Goal: Find specific page/section: Find specific page/section

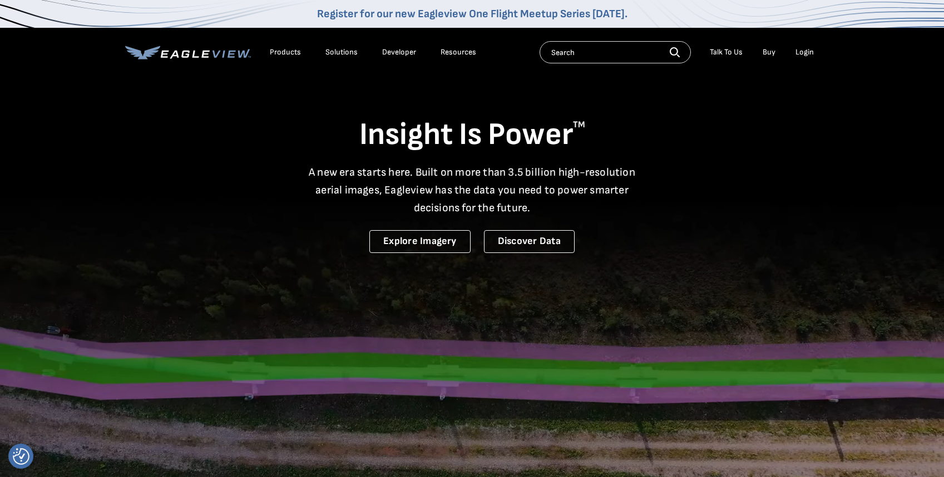
click at [232, 49] on icon at bounding box center [188, 53] width 126 height 14
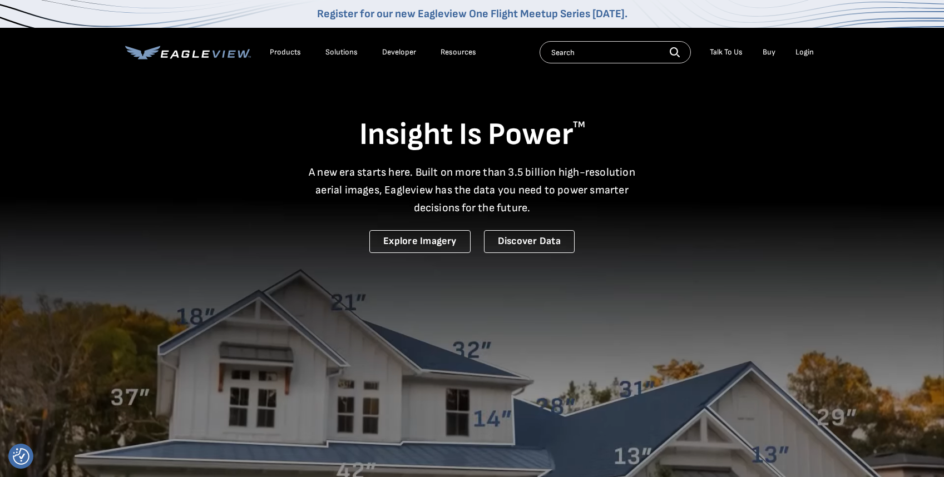
click at [450, 52] on div "Resources" at bounding box center [458, 52] width 36 height 10
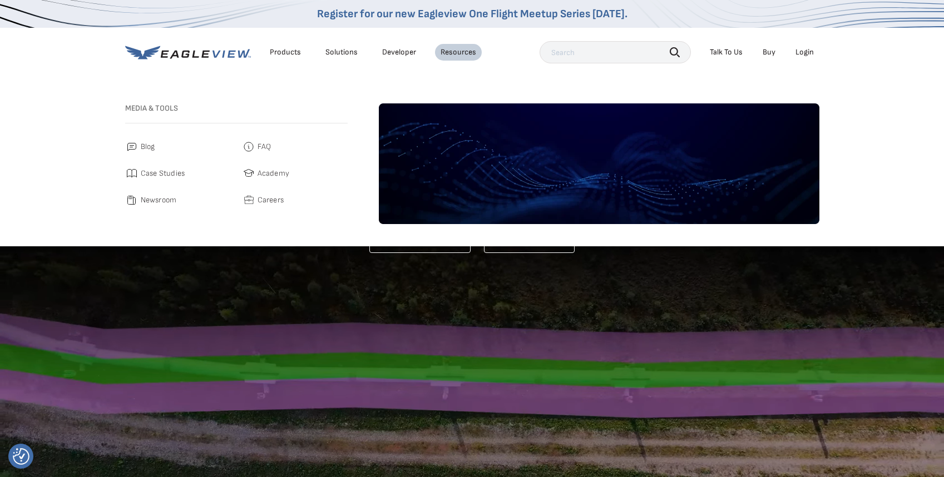
click at [396, 52] on link "Developer" at bounding box center [399, 52] width 34 height 10
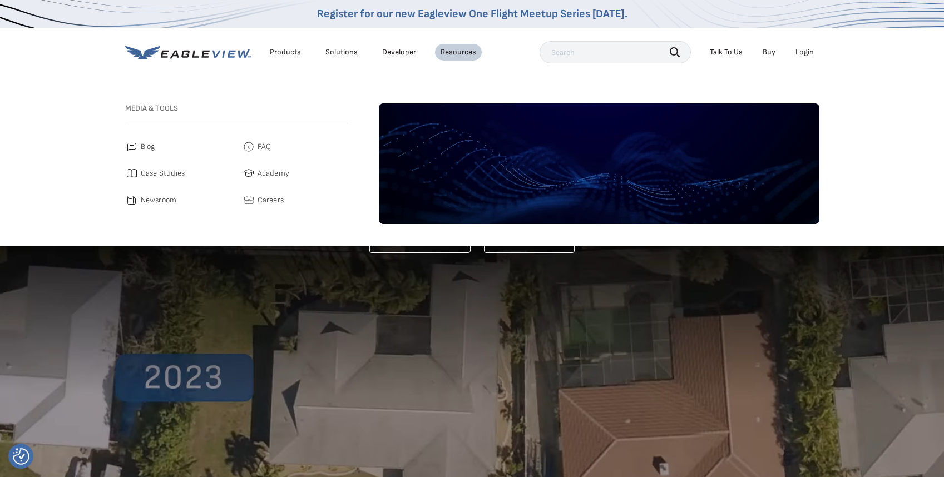
click at [294, 51] on div "Products" at bounding box center [285, 52] width 31 height 10
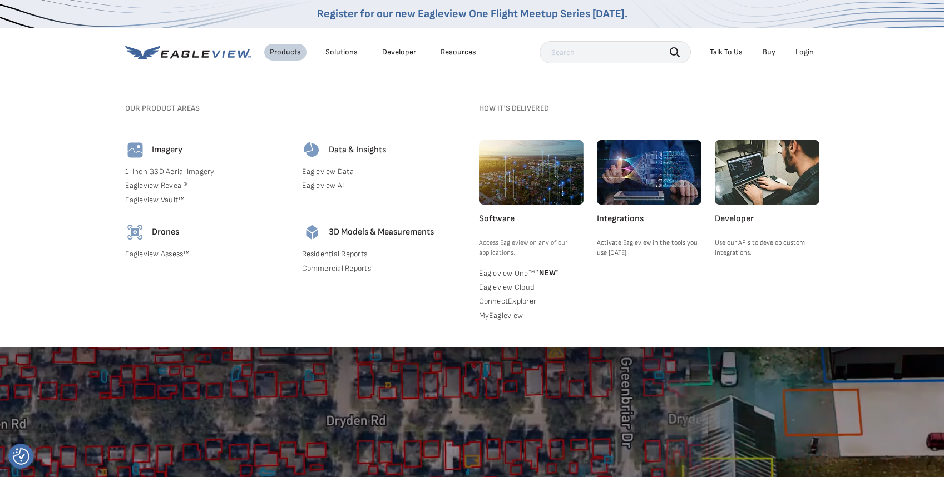
click at [347, 51] on div "Solutions" at bounding box center [341, 52] width 32 height 10
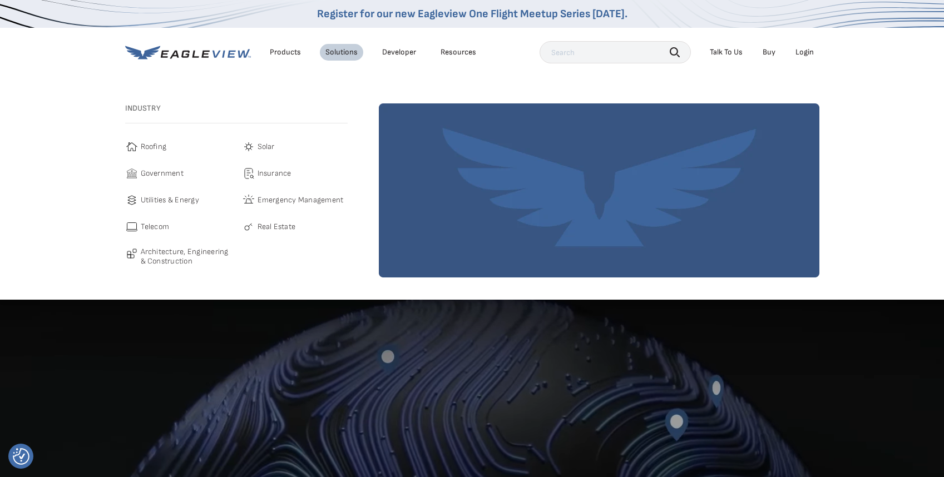
click at [395, 51] on link "Developer" at bounding box center [399, 52] width 34 height 10
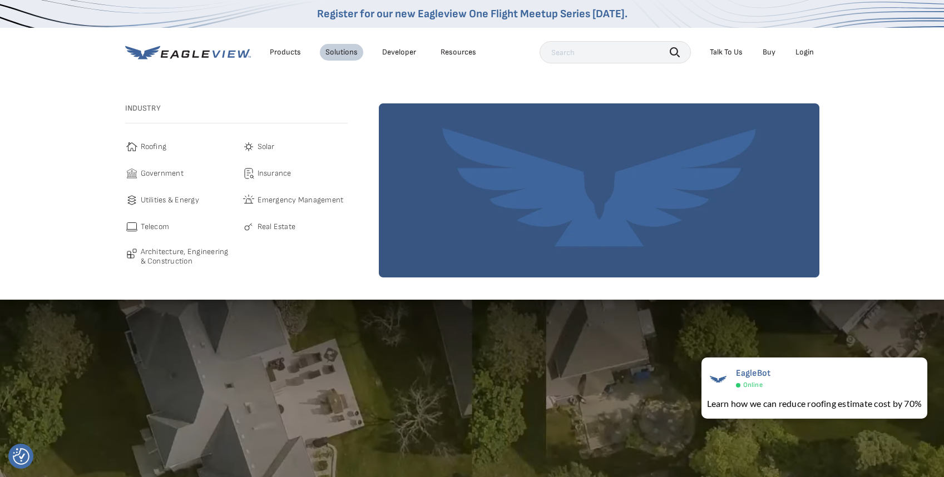
click at [462, 52] on div "Resources" at bounding box center [458, 52] width 36 height 10
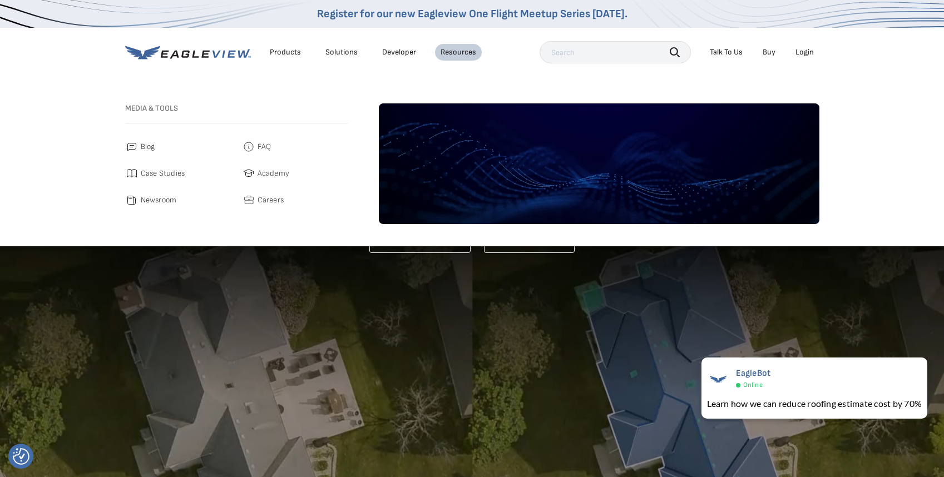
scroll to position [1, 0]
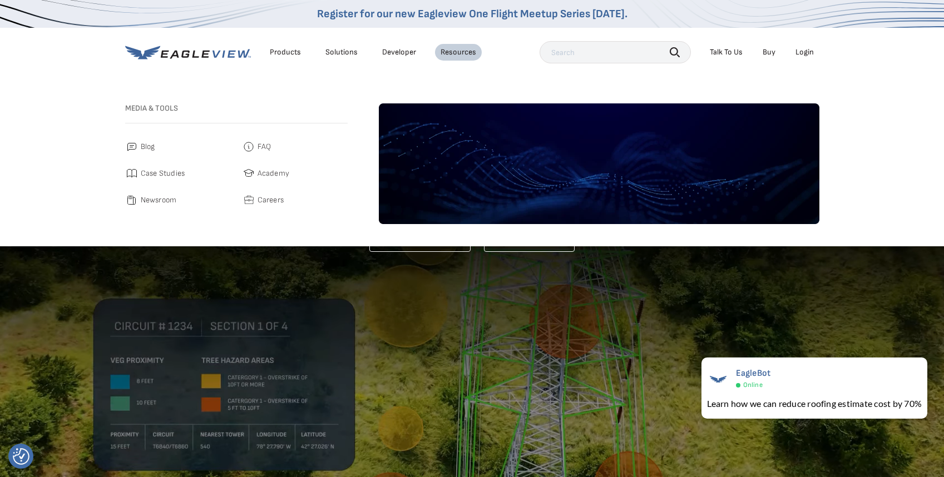
click at [258, 200] on span "Careers" at bounding box center [270, 199] width 27 height 13
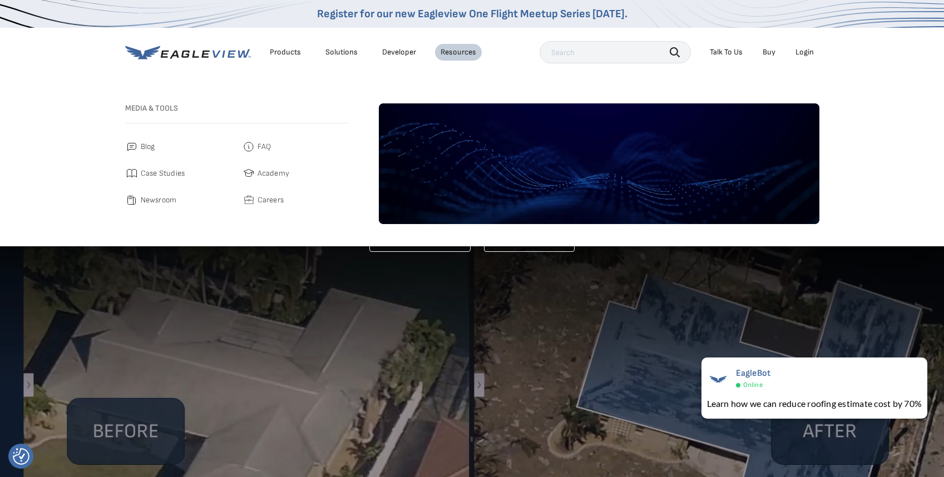
click at [265, 172] on span "Academy" at bounding box center [273, 173] width 32 height 13
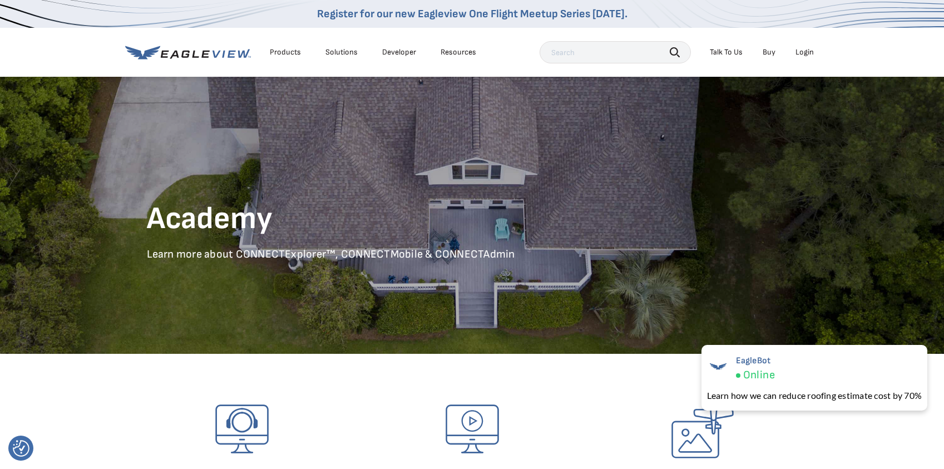
click at [400, 53] on link "Developer" at bounding box center [399, 52] width 34 height 10
click at [629, 54] on input "text" at bounding box center [614, 52] width 151 height 22
type input "Piers"
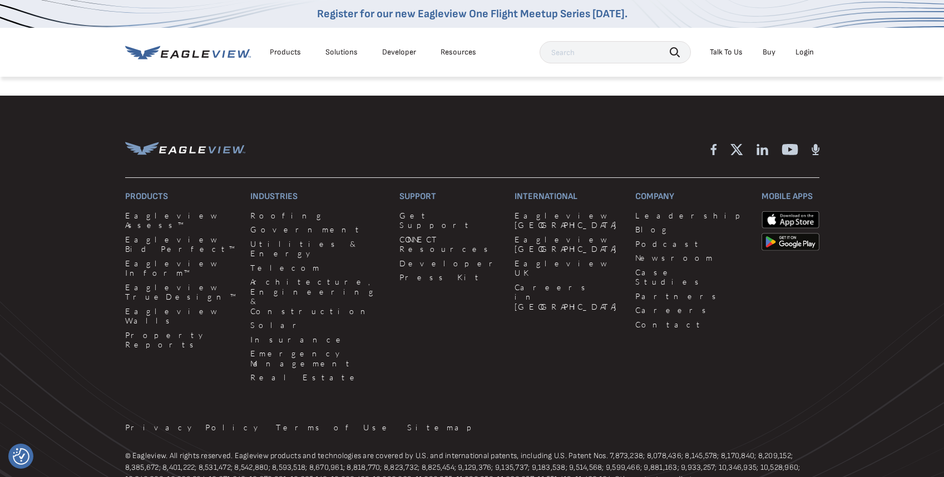
scroll to position [1754, 0]
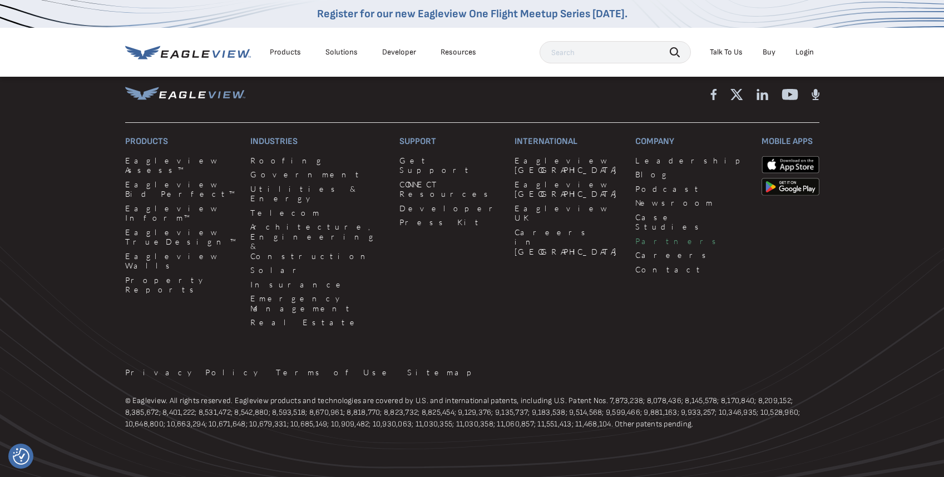
click at [635, 236] on link "Partners" at bounding box center [691, 241] width 112 height 10
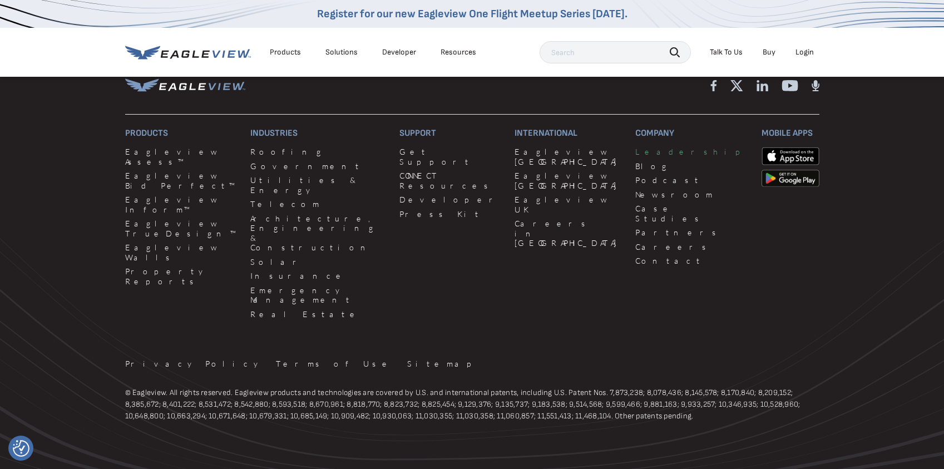
click at [635, 153] on link "Leadership" at bounding box center [691, 152] width 112 height 10
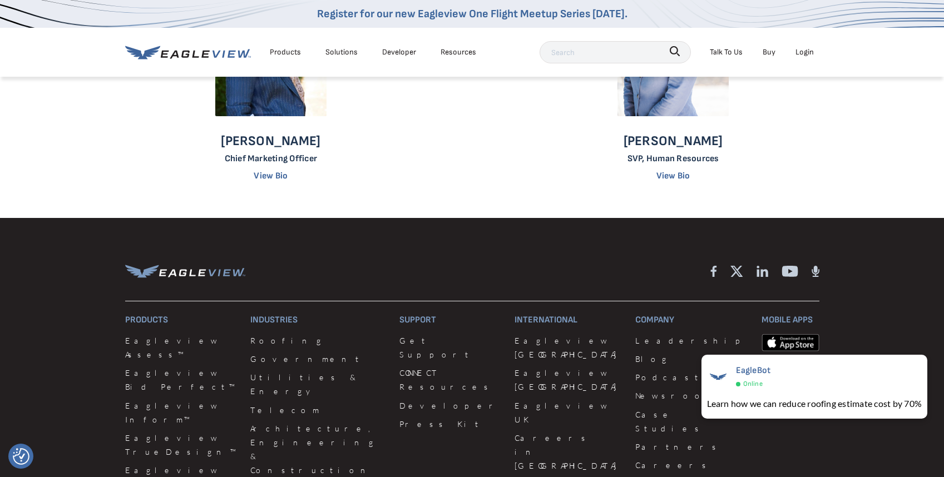
scroll to position [997, 0]
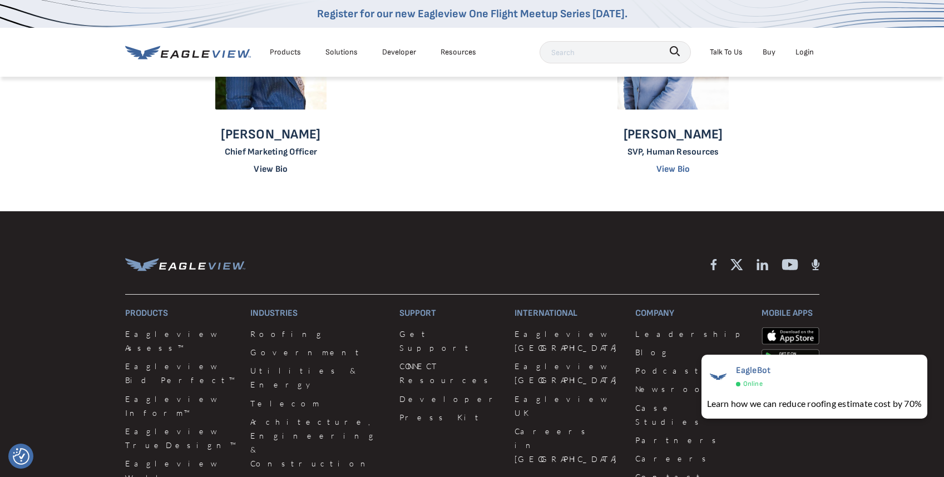
click at [273, 172] on link "View Bio" at bounding box center [271, 169] width 34 height 11
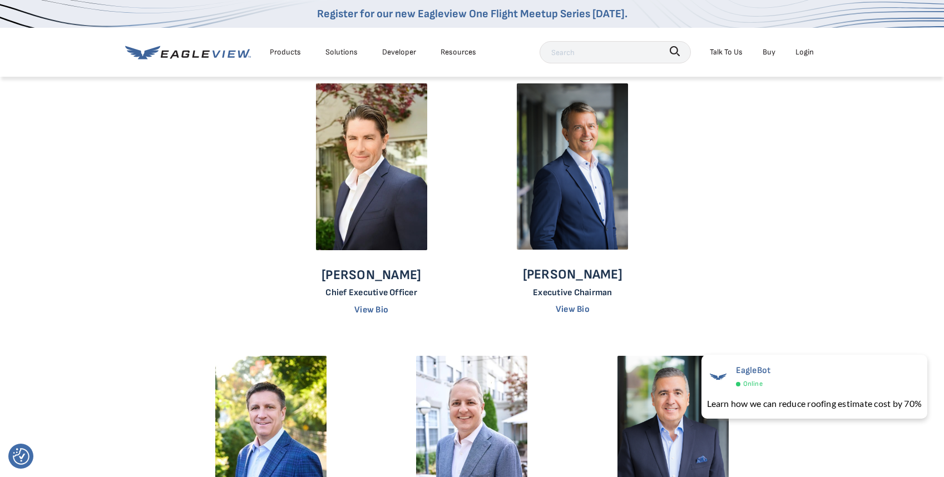
scroll to position [0, 0]
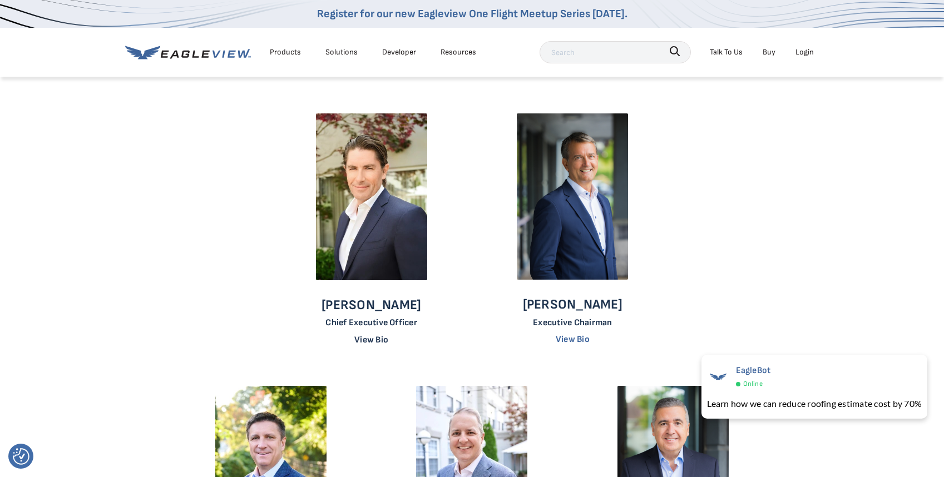
click at [375, 338] on link "View Bio" at bounding box center [371, 340] width 34 height 11
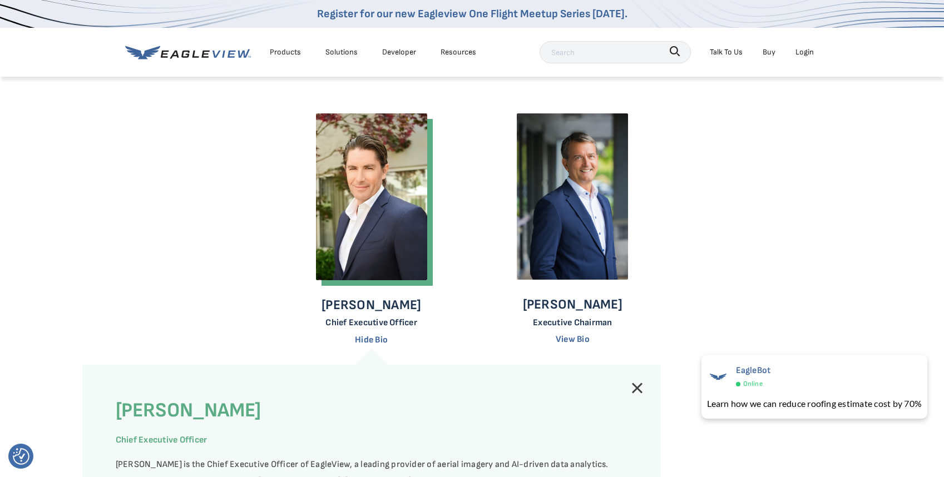
click at [708, 174] on div "[PERSON_NAME] Chief Executive Officer Hide Bio [PERSON_NAME] Chief Executive Of…" at bounding box center [471, 414] width 603 height 619
click at [752, 172] on div "[PERSON_NAME] Chief Executive Officer Hide Bio [PERSON_NAME] Chief Executive Of…" at bounding box center [471, 414] width 603 height 619
